Goal: Find specific page/section: Find specific page/section

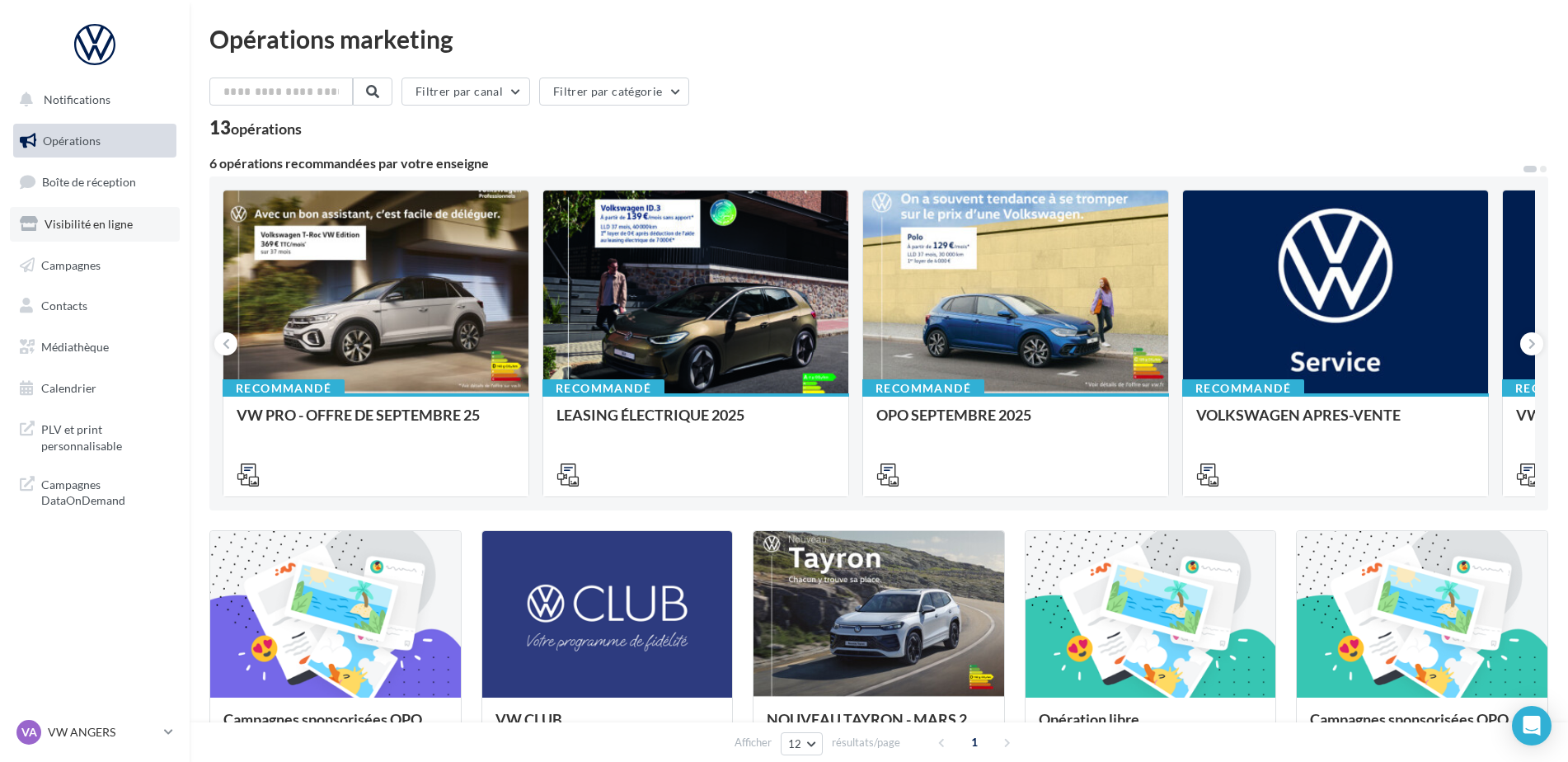
click at [77, 224] on span "Visibilité en ligne" at bounding box center [89, 224] width 88 height 14
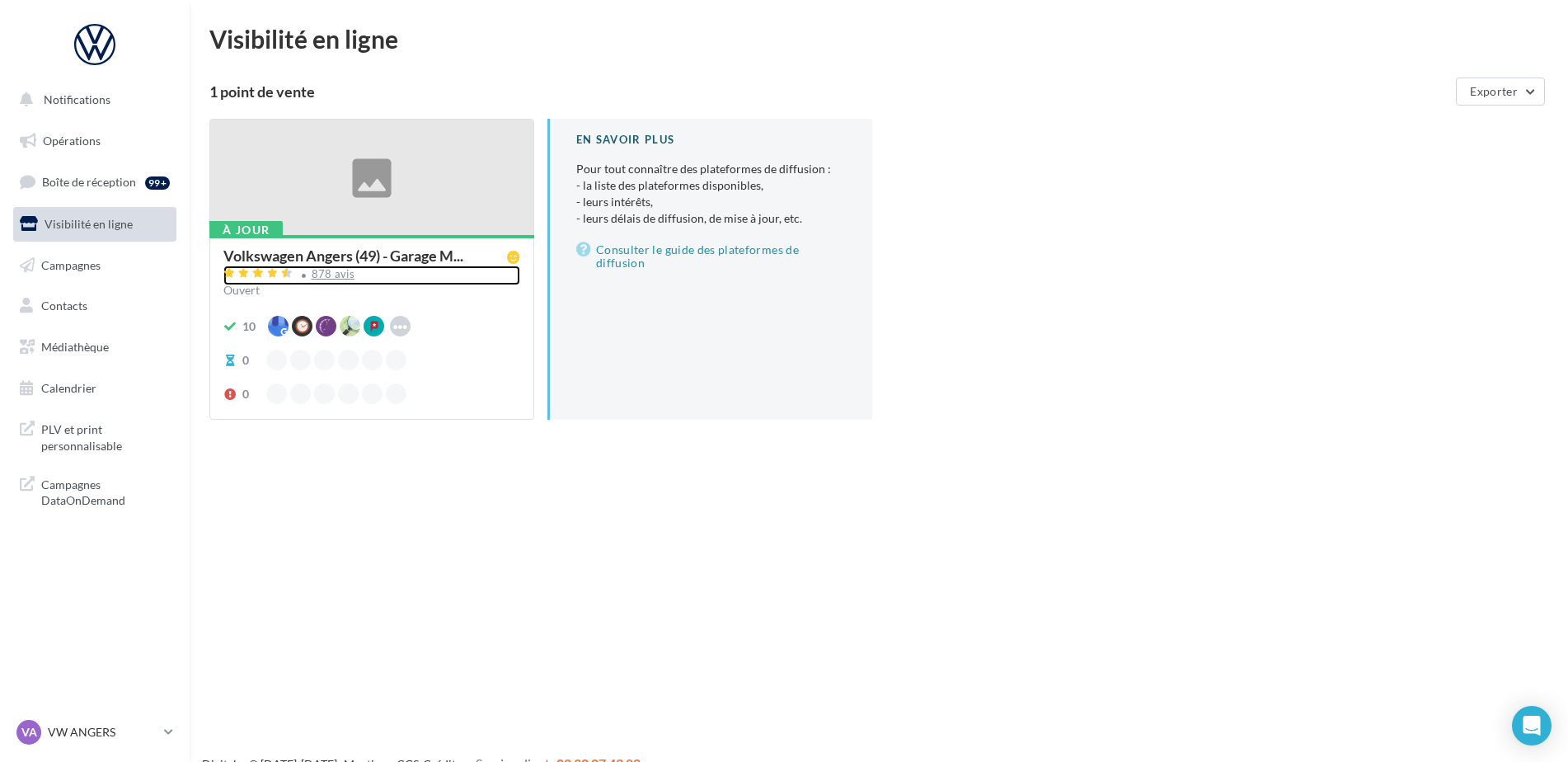
click at [322, 276] on div "878 avis" at bounding box center [333, 274] width 44 height 10
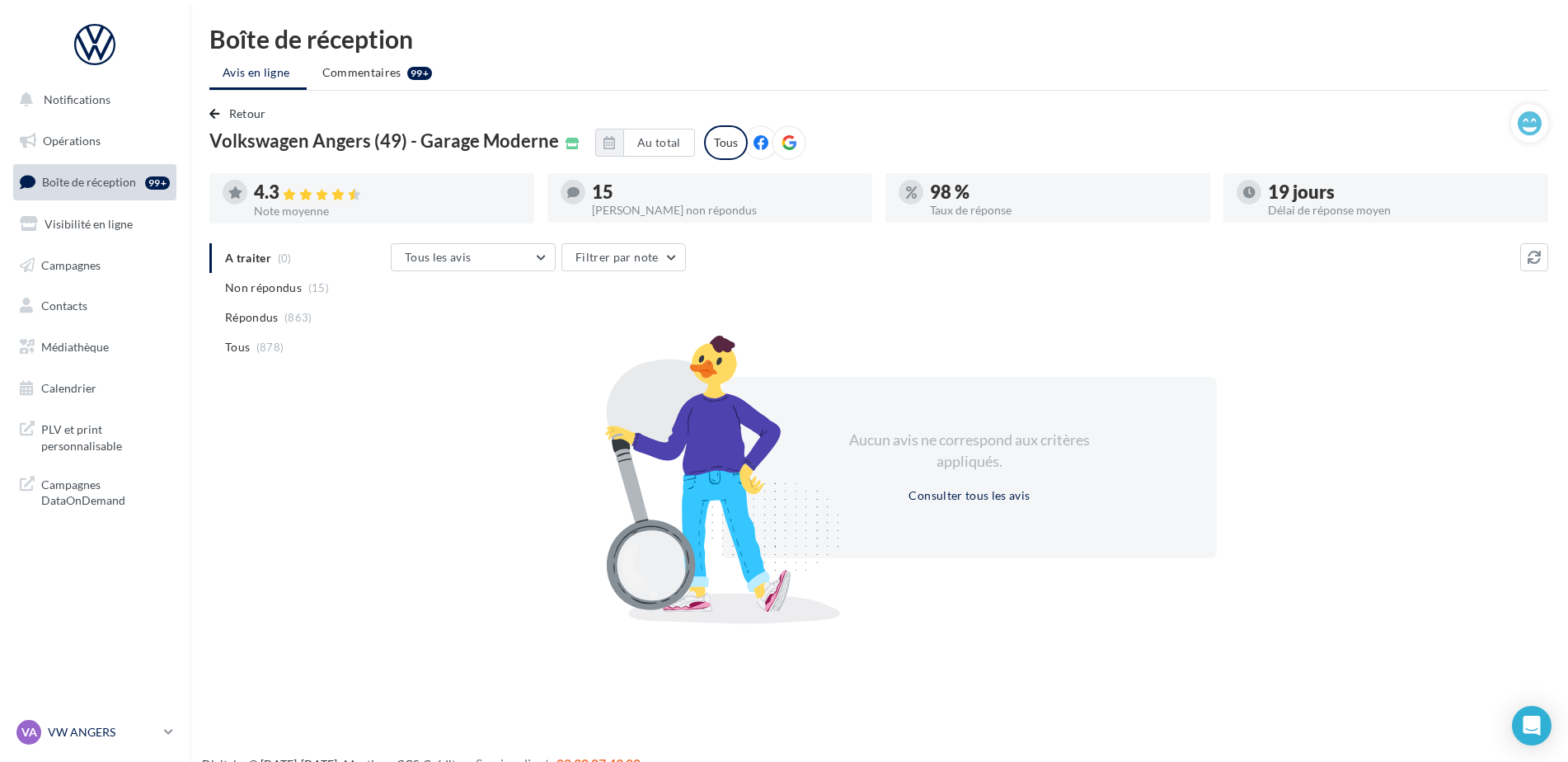
click at [107, 728] on p "VW ANGERS" at bounding box center [102, 732] width 109 height 16
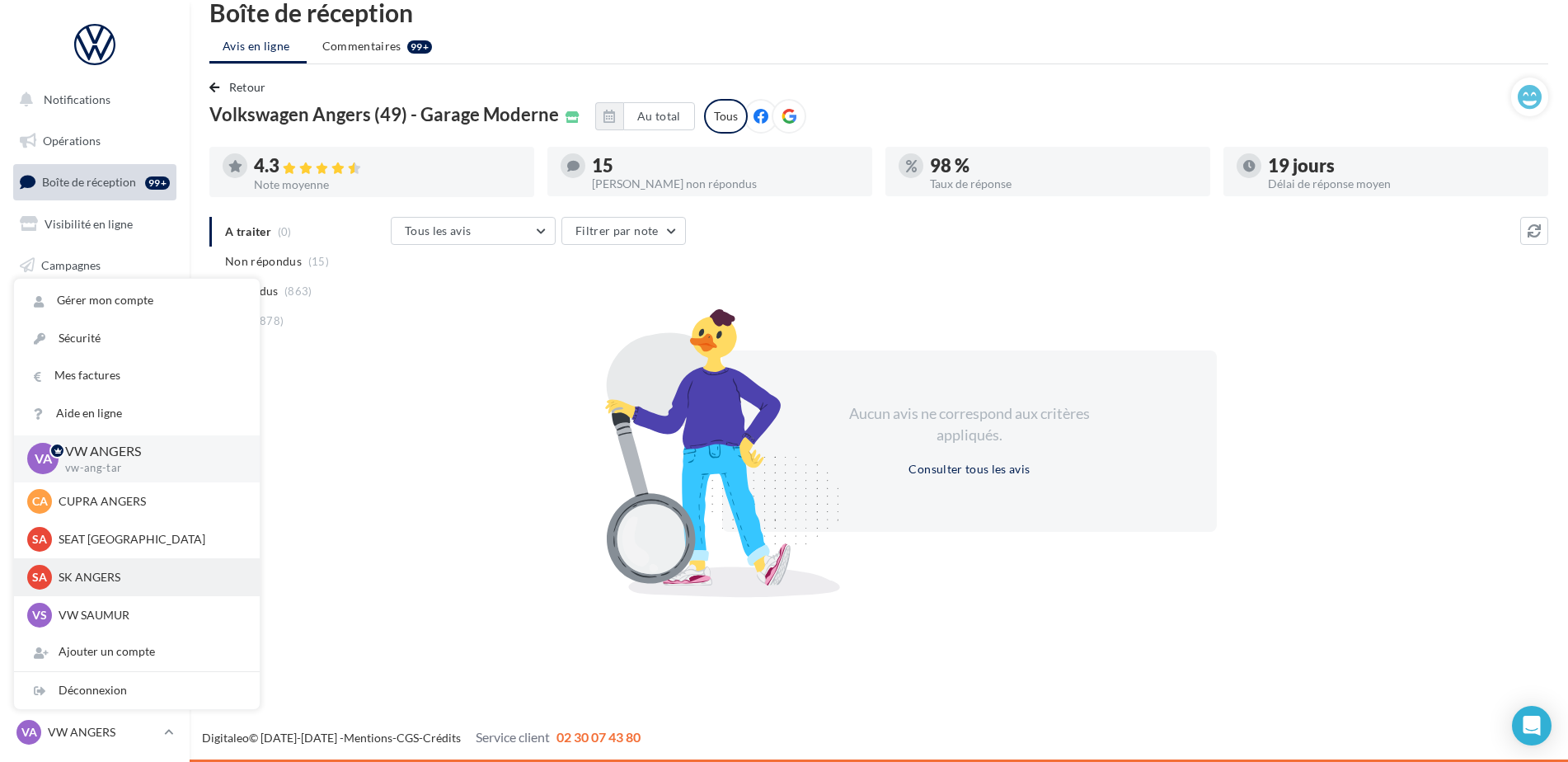
scroll to position [152, 0]
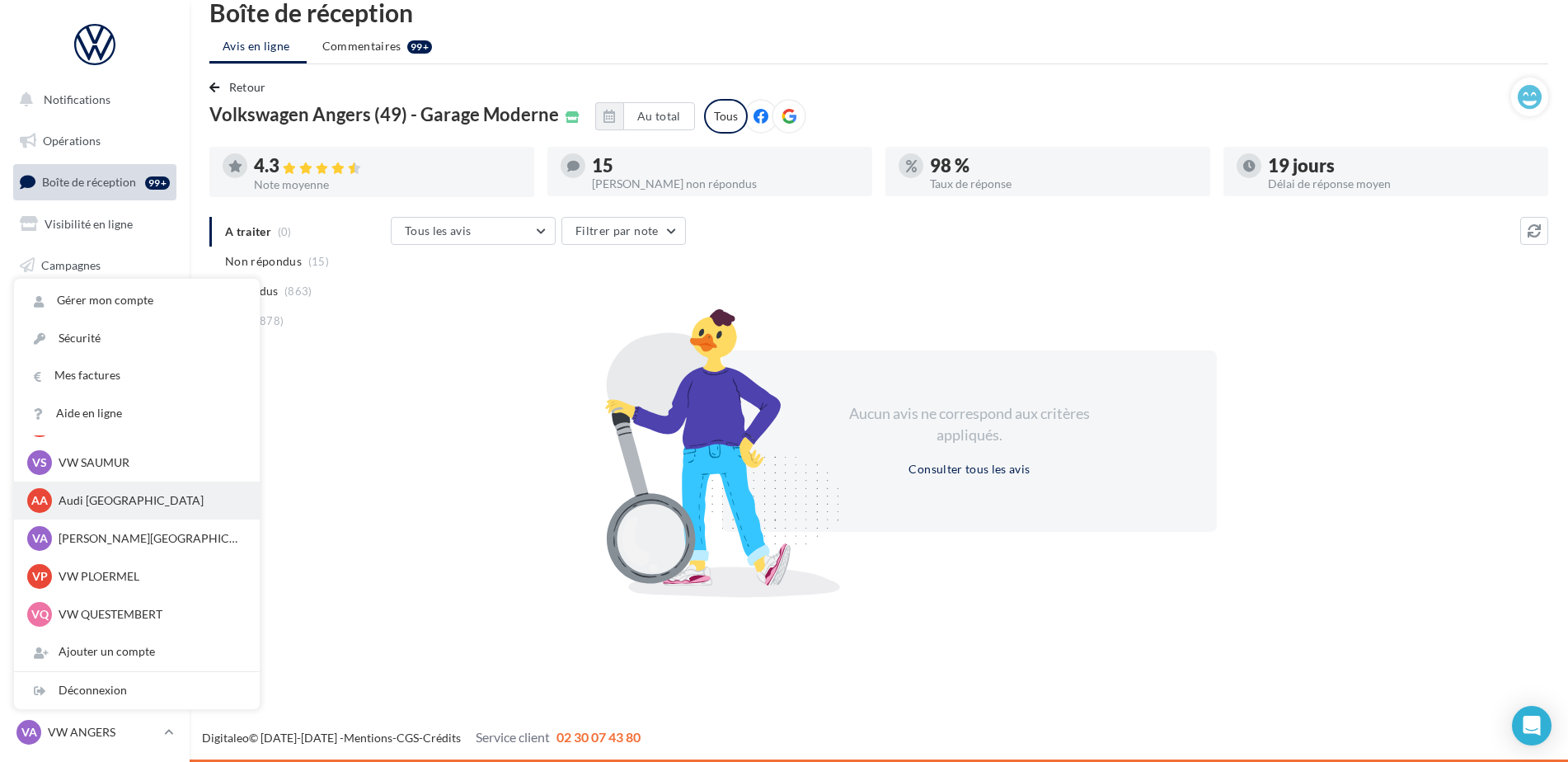
click at [88, 506] on p "Audi [GEOGRAPHIC_DATA]" at bounding box center [149, 500] width 182 height 16
